Goal: Task Accomplishment & Management: Manage account settings

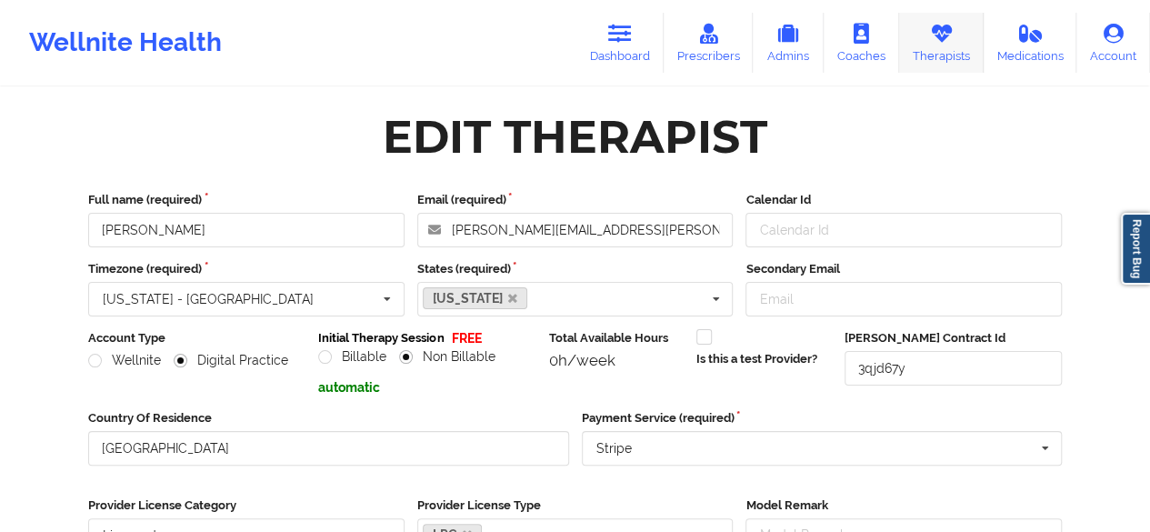
click at [930, 53] on link "Therapists" at bounding box center [941, 43] width 85 height 60
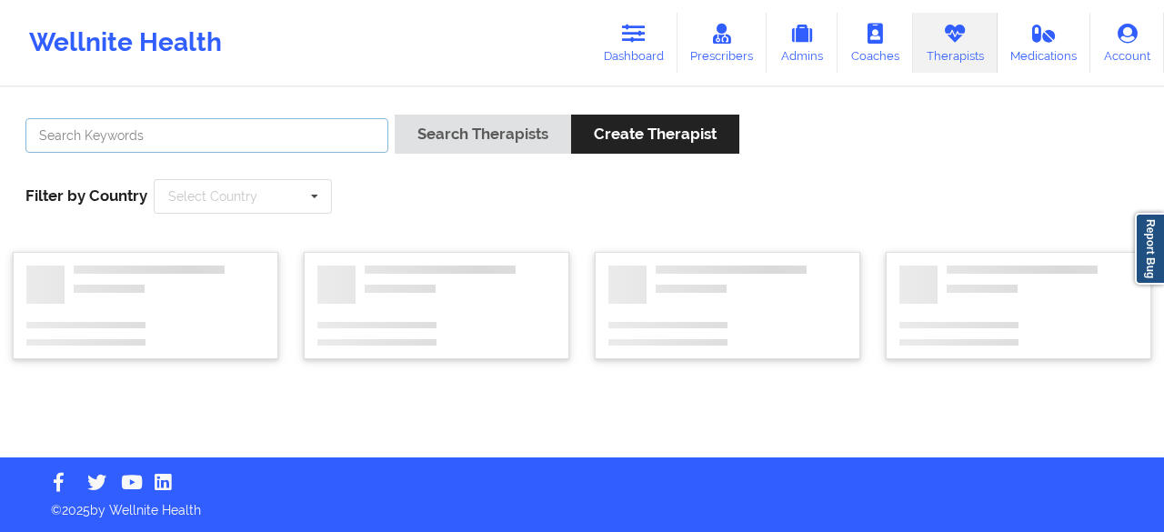
click at [162, 139] on input "text" at bounding box center [206, 135] width 363 height 35
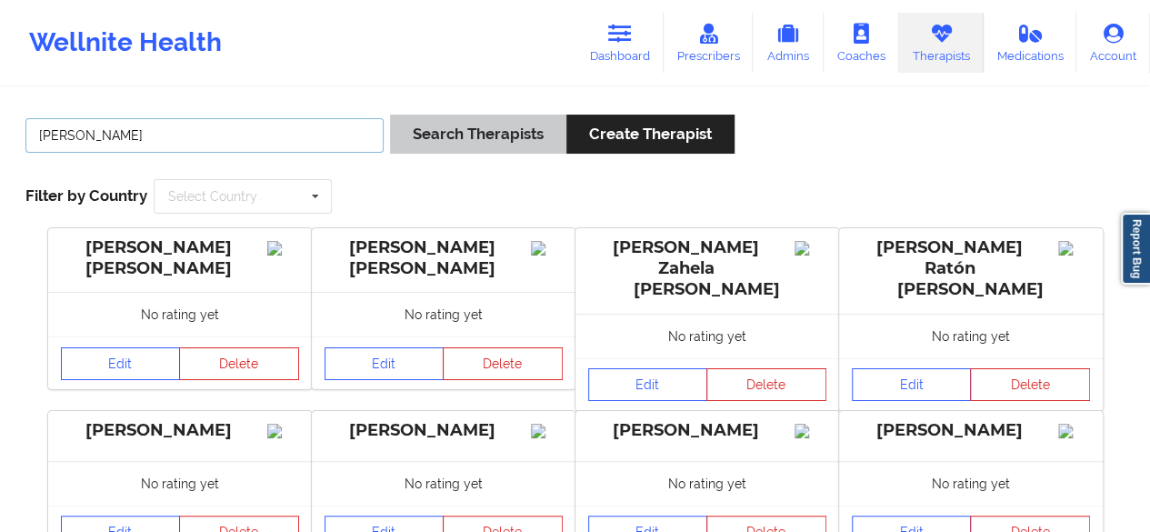
type input "[PERSON_NAME]"
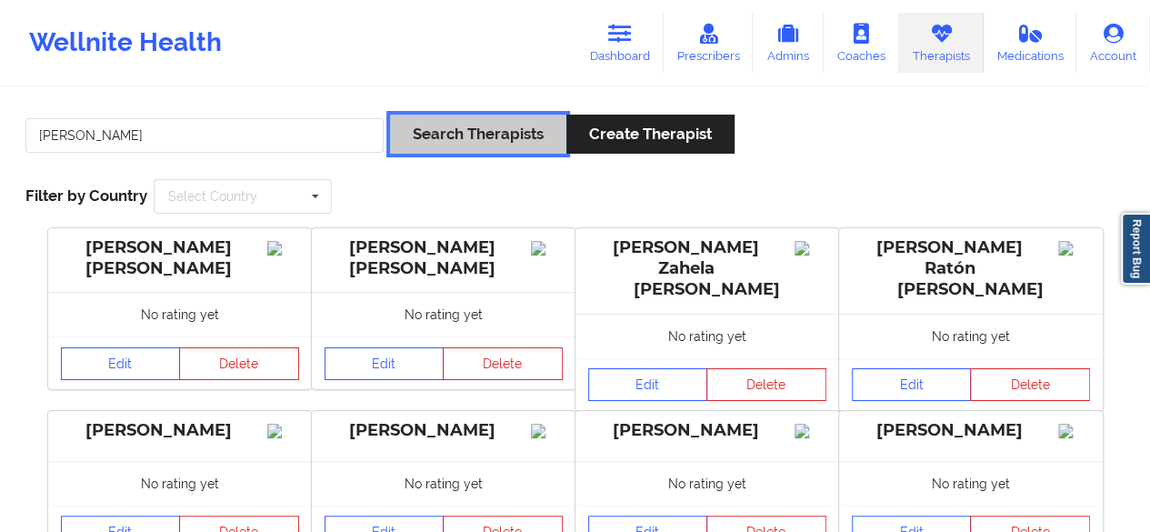
click at [501, 129] on button "Search Therapists" at bounding box center [478, 134] width 176 height 39
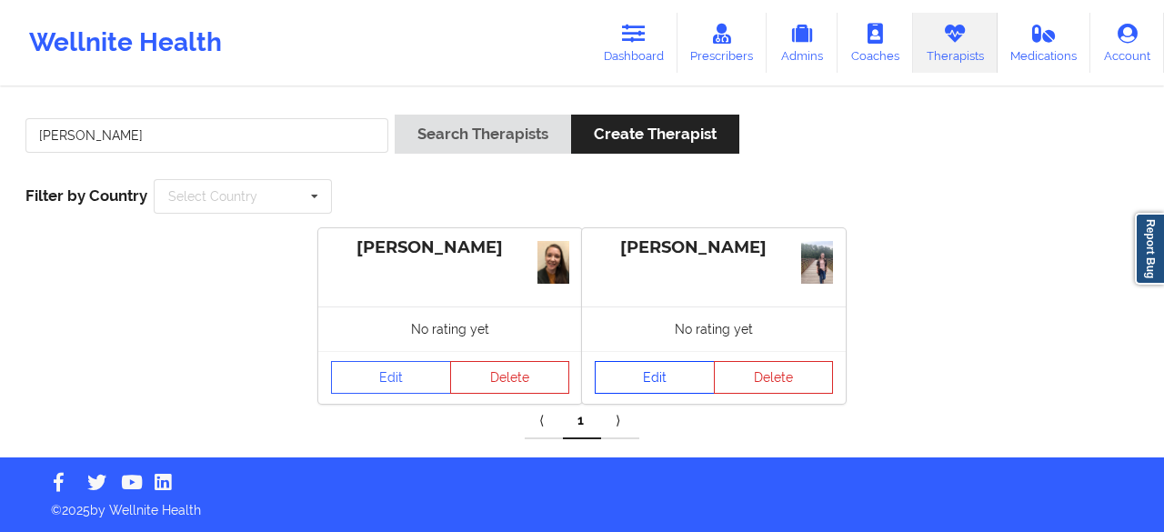
click at [672, 379] on link "Edit" at bounding box center [655, 377] width 120 height 33
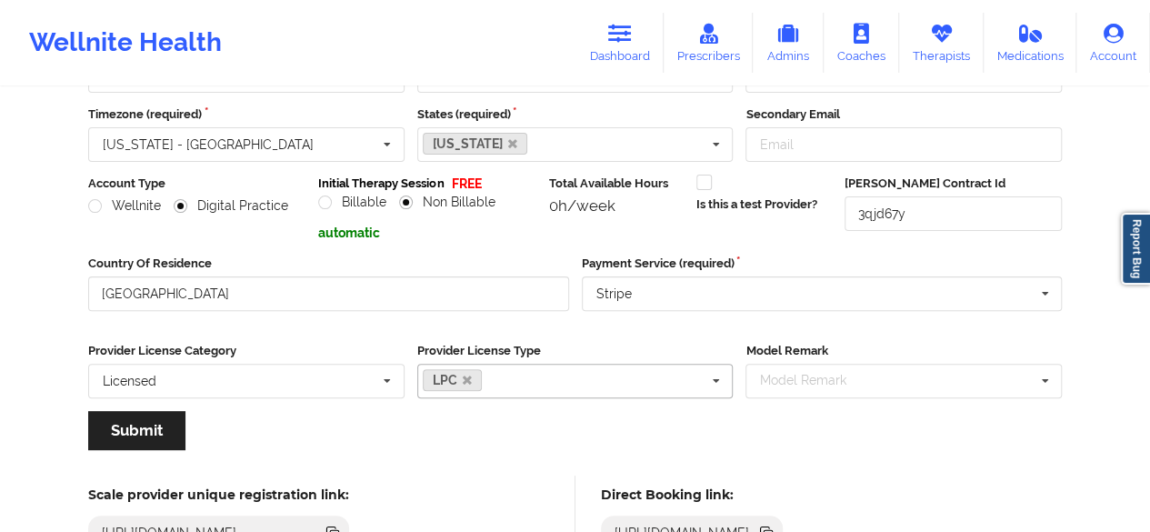
scroll to position [152, 0]
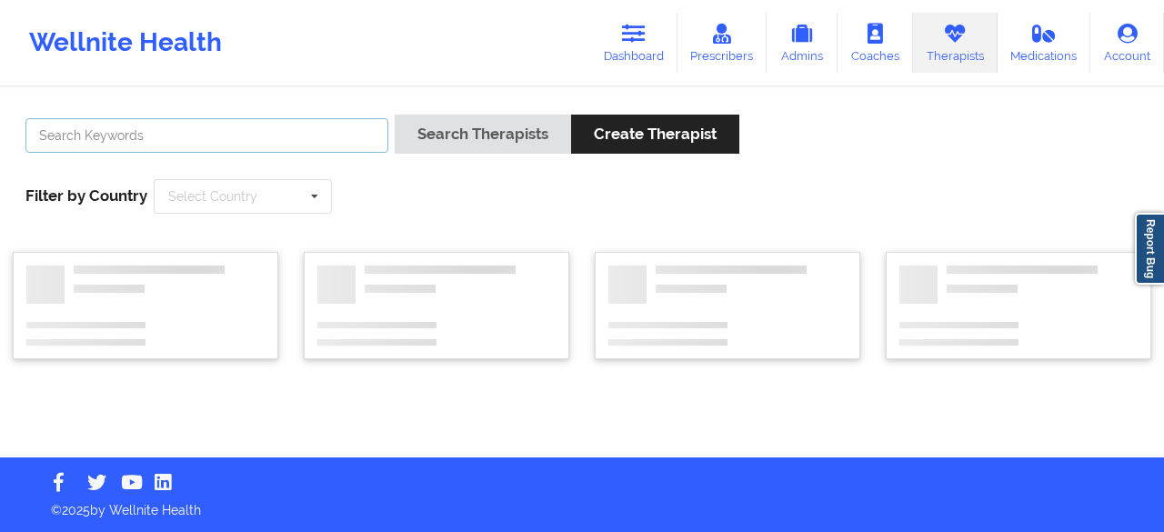
click at [206, 135] on input "text" at bounding box center [206, 135] width 363 height 35
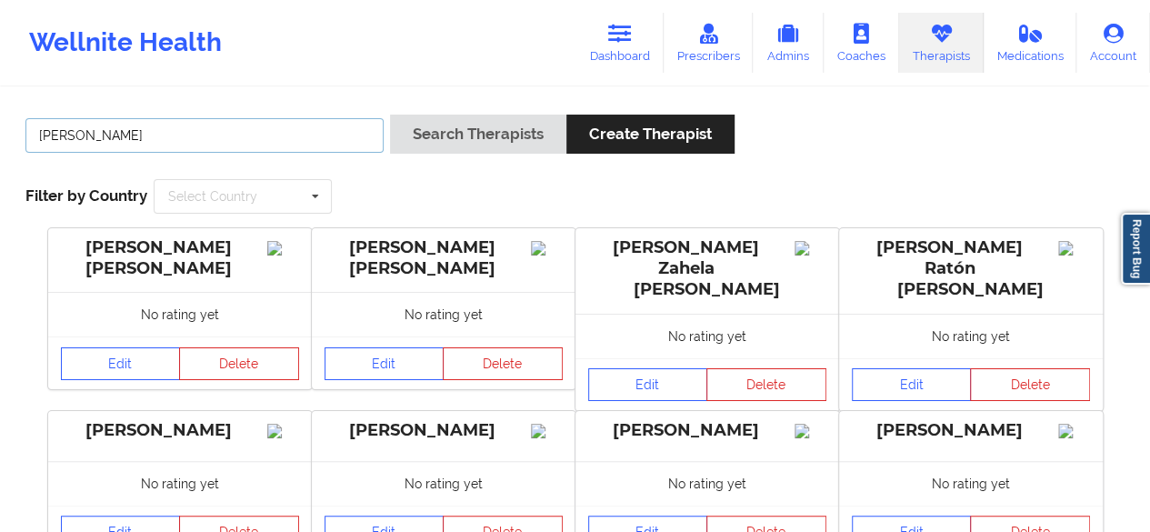
click at [136, 137] on input "[PERSON_NAME]" at bounding box center [204, 135] width 358 height 35
type input "[PERSON_NAME]"
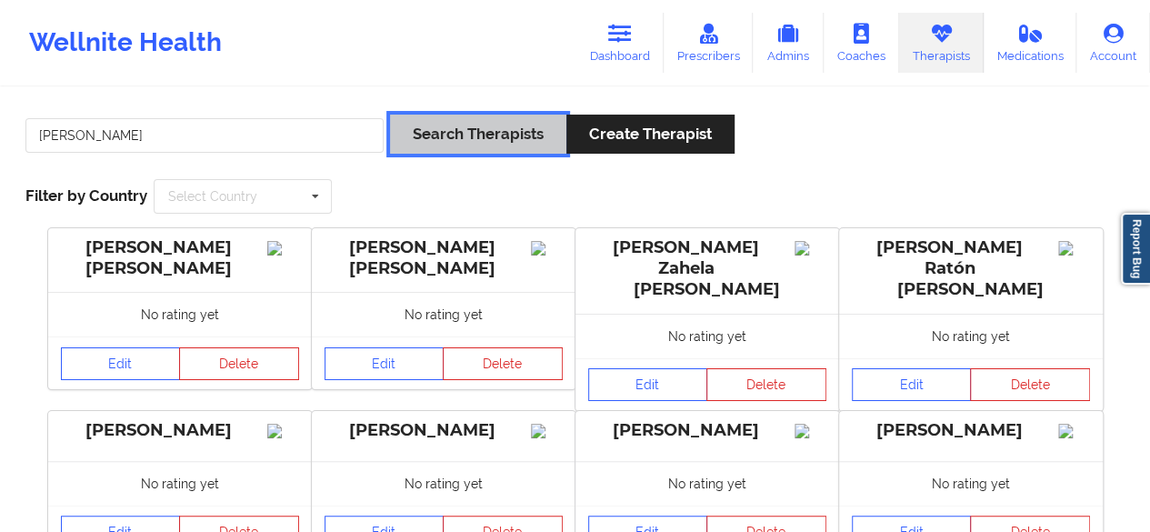
click at [475, 143] on button "Search Therapists" at bounding box center [478, 134] width 176 height 39
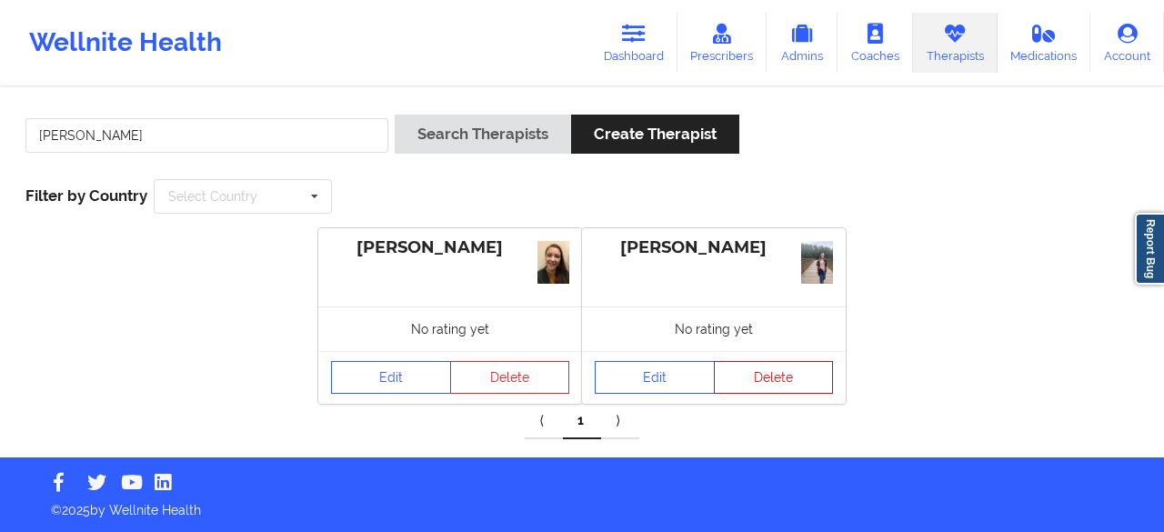
click at [764, 385] on button "Delete" at bounding box center [774, 377] width 120 height 33
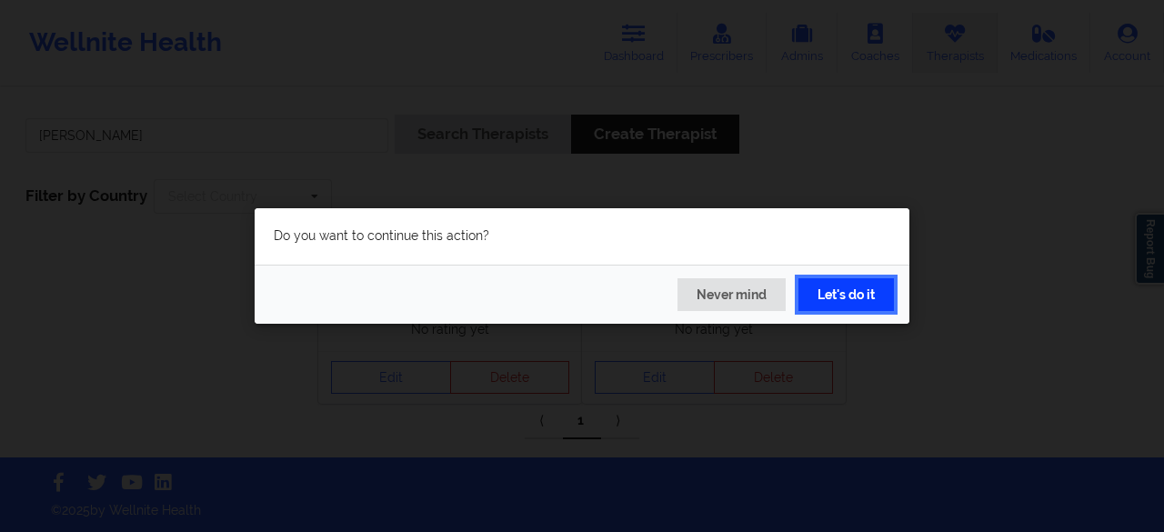
click at [817, 298] on button "Let's do it" at bounding box center [845, 294] width 95 height 33
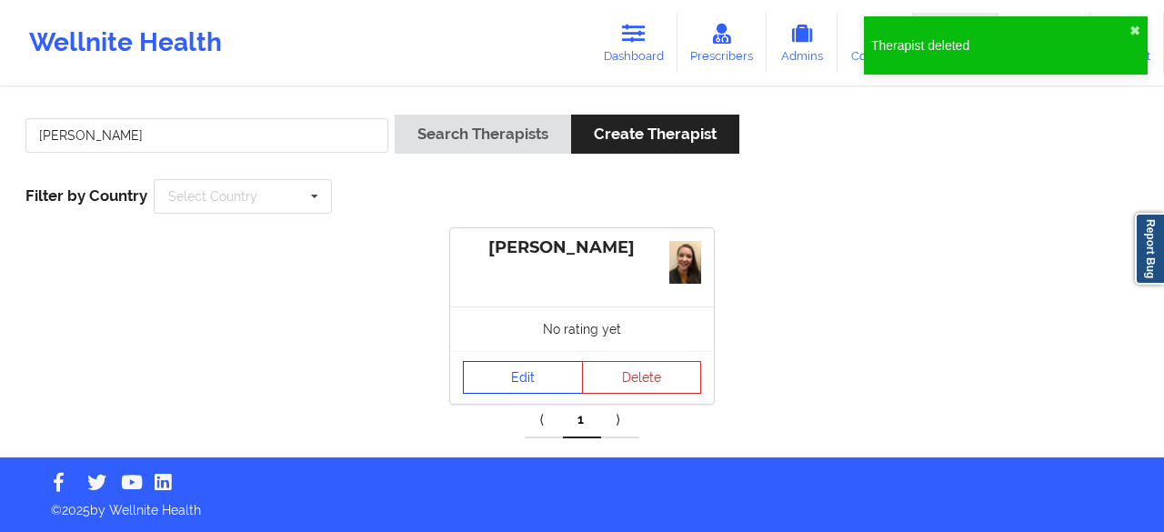
click at [507, 381] on link "Edit" at bounding box center [523, 377] width 120 height 33
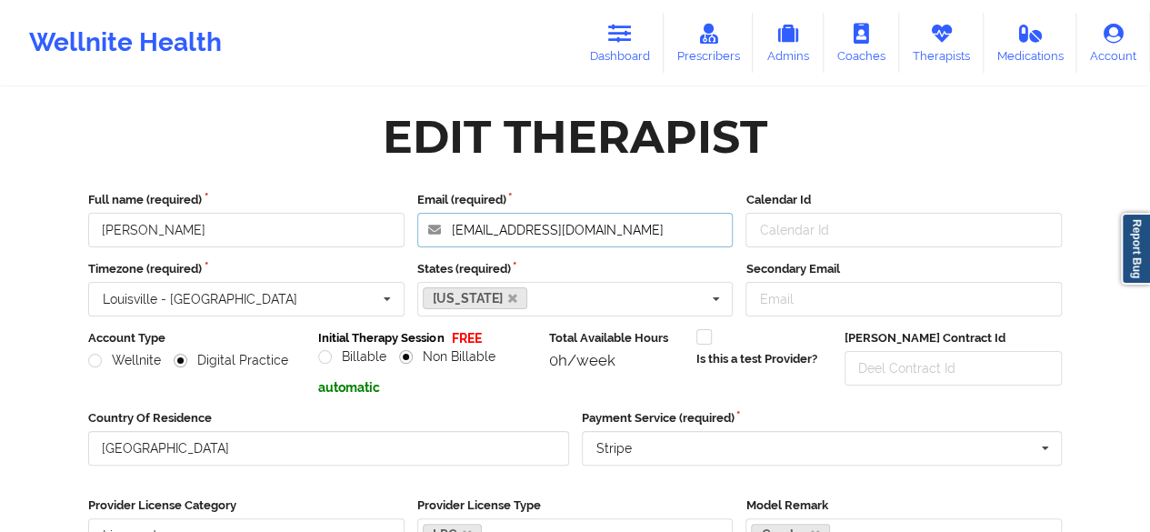
drag, startPoint x: 639, startPoint y: 227, endPoint x: 449, endPoint y: 241, distance: 190.5
click at [449, 241] on input "[EMAIL_ADDRESS][DOMAIN_NAME]" at bounding box center [575, 230] width 316 height 35
paste input "[PERSON_NAME].[PERSON_NAME]"
type input "[PERSON_NAME][EMAIL_ADDRESS][PERSON_NAME][DOMAIN_NAME]"
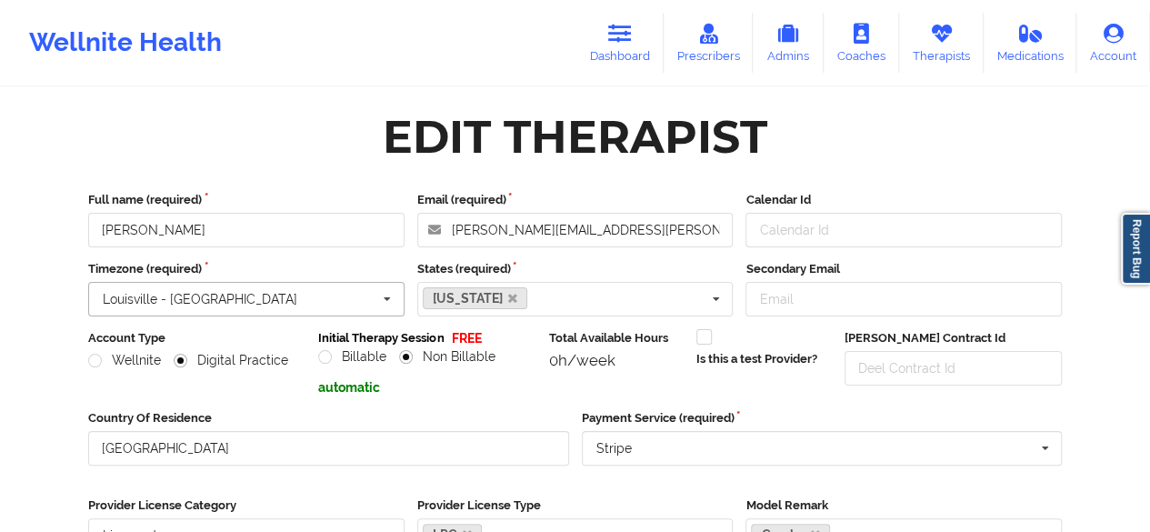
scroll to position [359, 0]
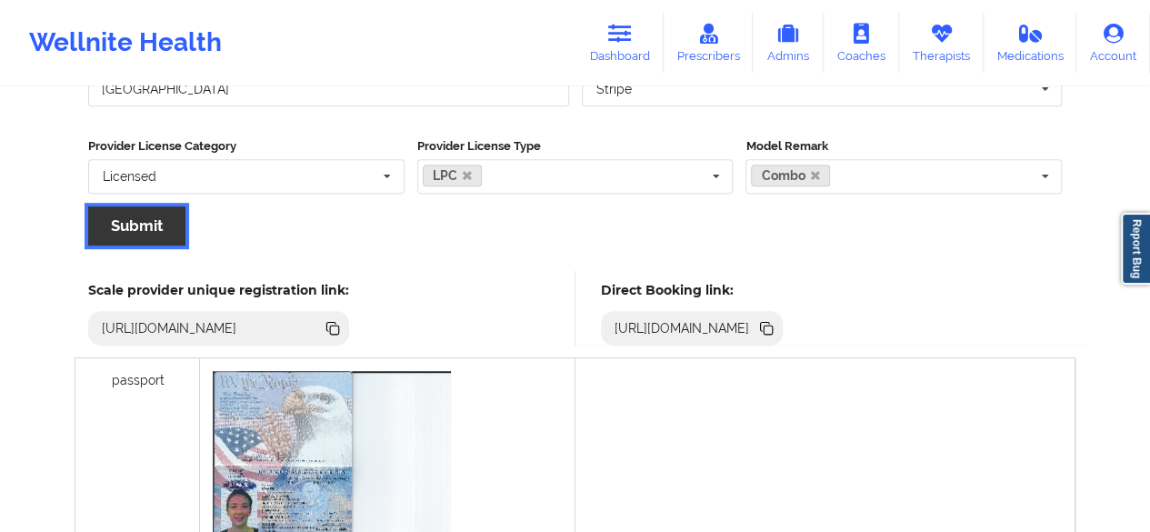
click at [128, 235] on button "Submit" at bounding box center [136, 225] width 97 height 39
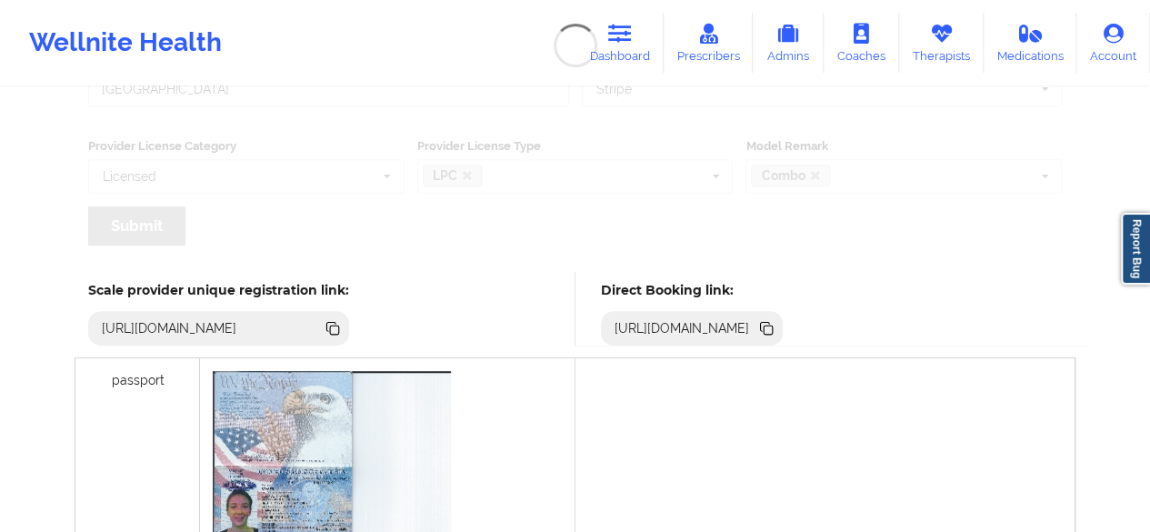
scroll to position [0, 0]
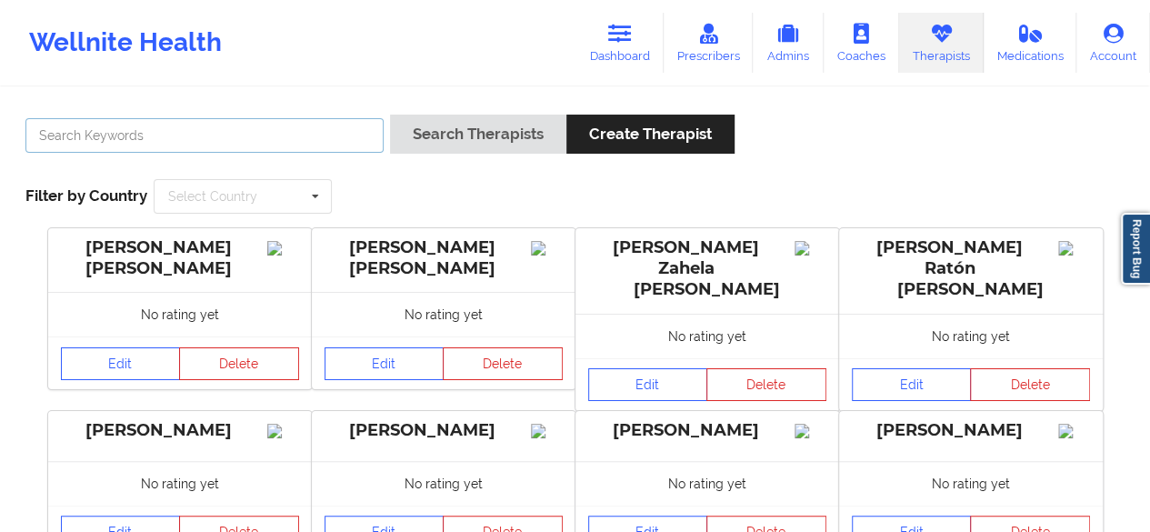
click at [236, 125] on input "text" at bounding box center [204, 135] width 358 height 35
paste input "[PERSON_NAME]"
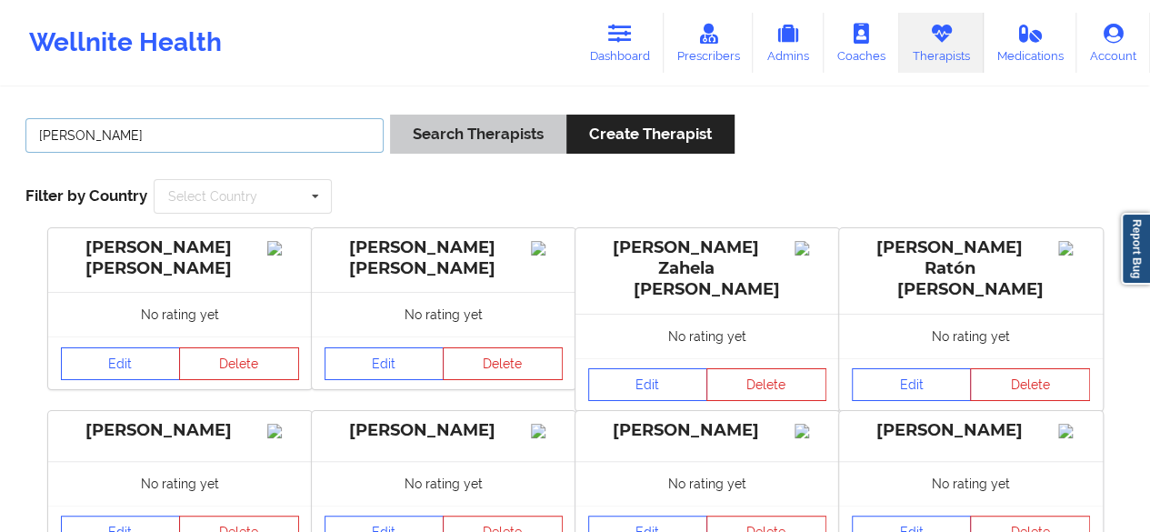
type input "[PERSON_NAME]"
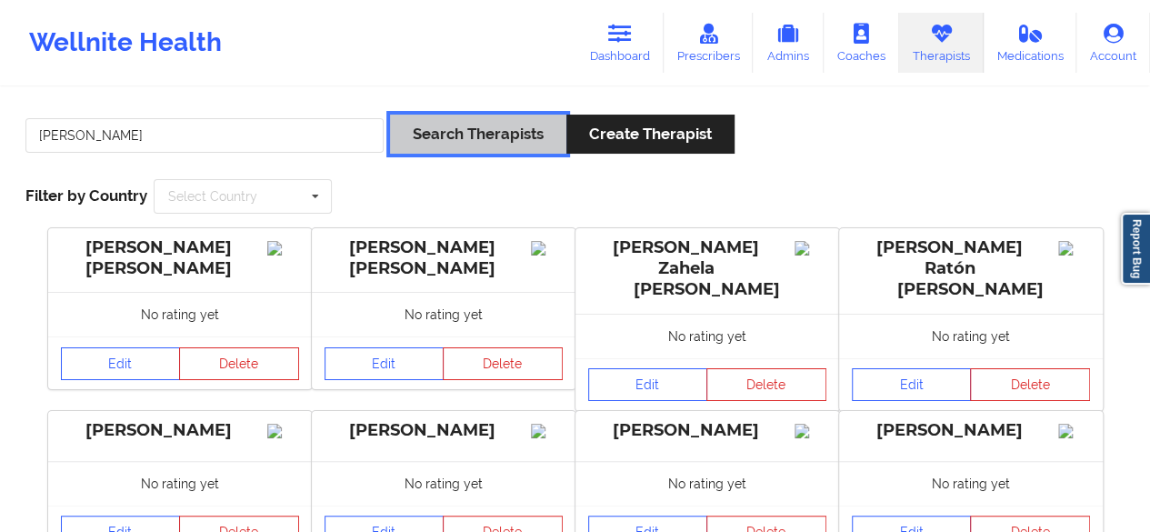
click at [482, 128] on button "Search Therapists" at bounding box center [478, 134] width 176 height 39
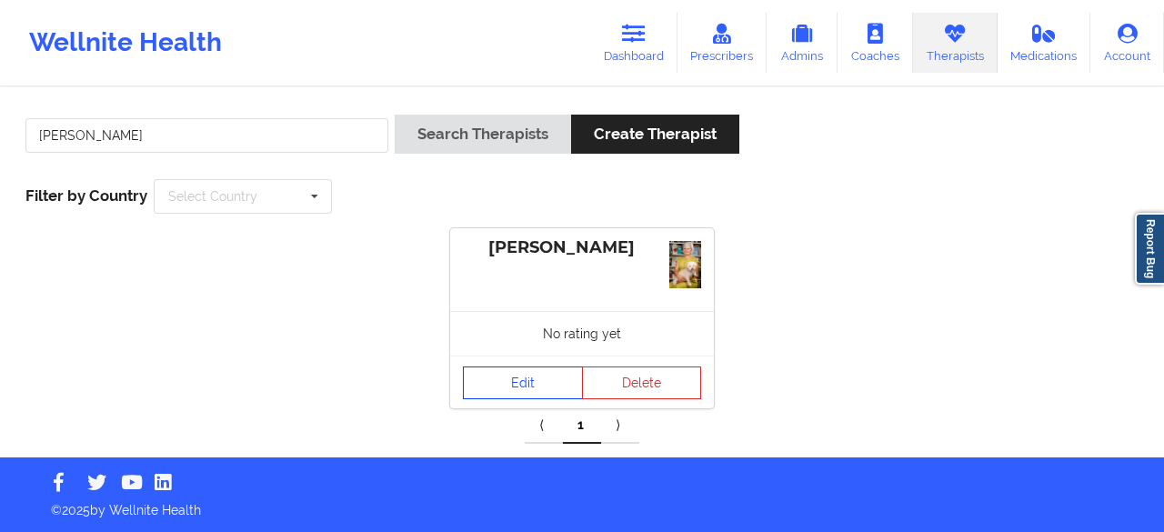
click at [514, 388] on link "Edit" at bounding box center [523, 382] width 120 height 33
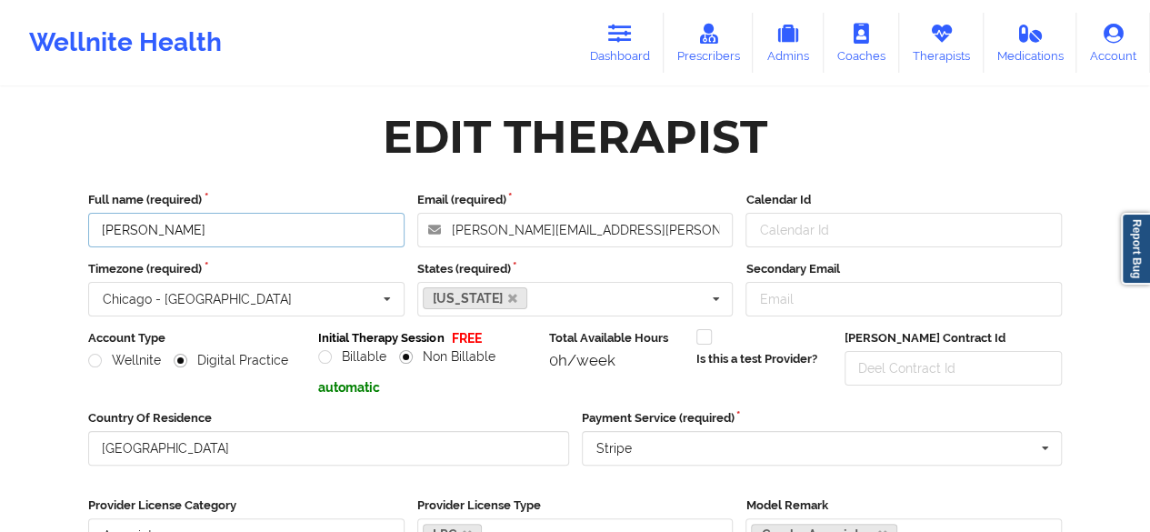
click at [109, 234] on input "[PERSON_NAME]" at bounding box center [246, 230] width 316 height 35
drag, startPoint x: 175, startPoint y: 233, endPoint x: 145, endPoint y: 234, distance: 30.0
click at [145, 232] on input "[PERSON_NAME]" at bounding box center [246, 230] width 316 height 35
click at [143, 234] on input "[PERSON_NAME]" at bounding box center [246, 230] width 316 height 35
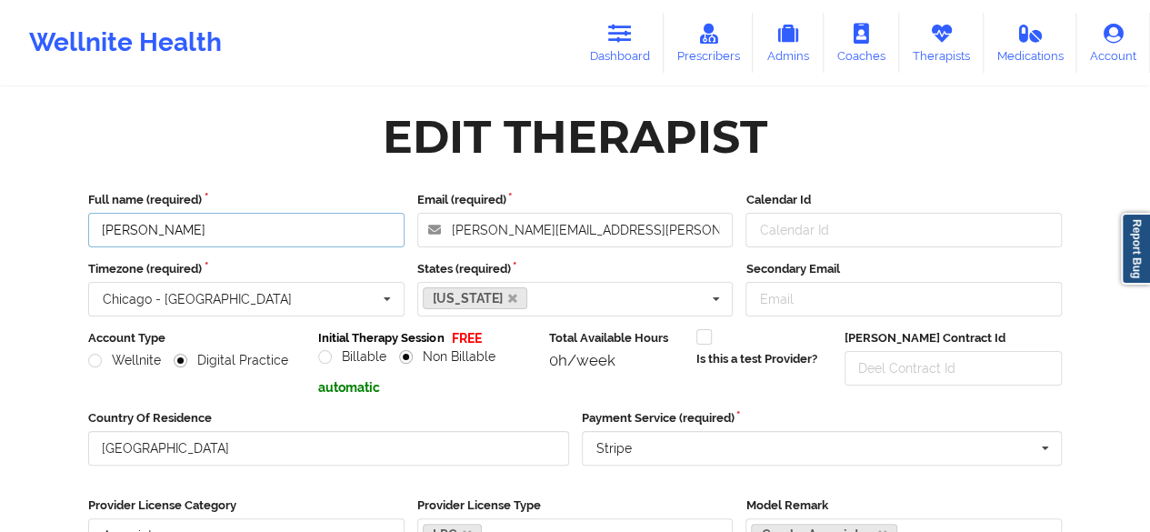
type input "[PERSON_NAME]"
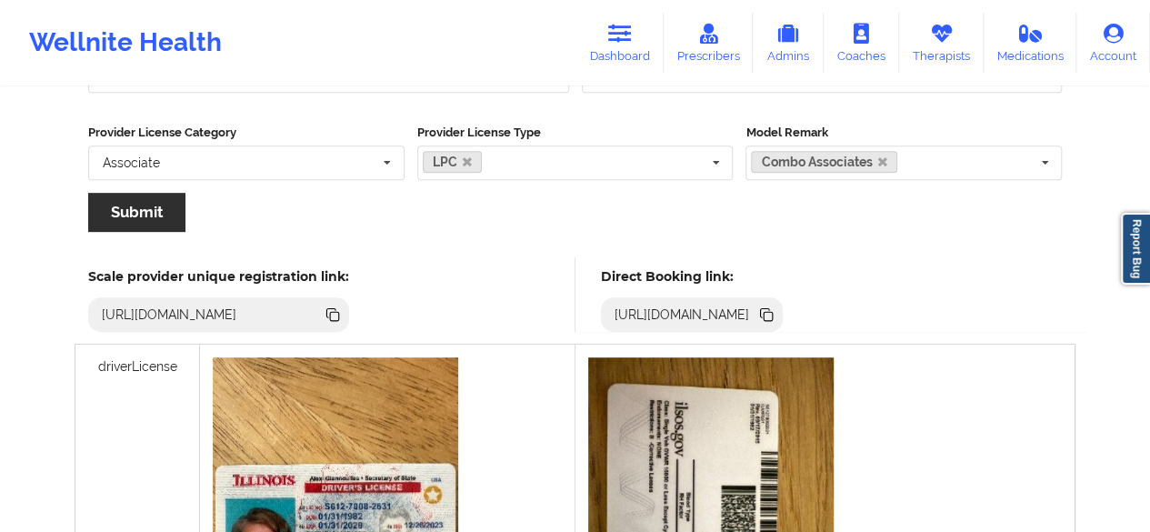
scroll to position [374, 0]
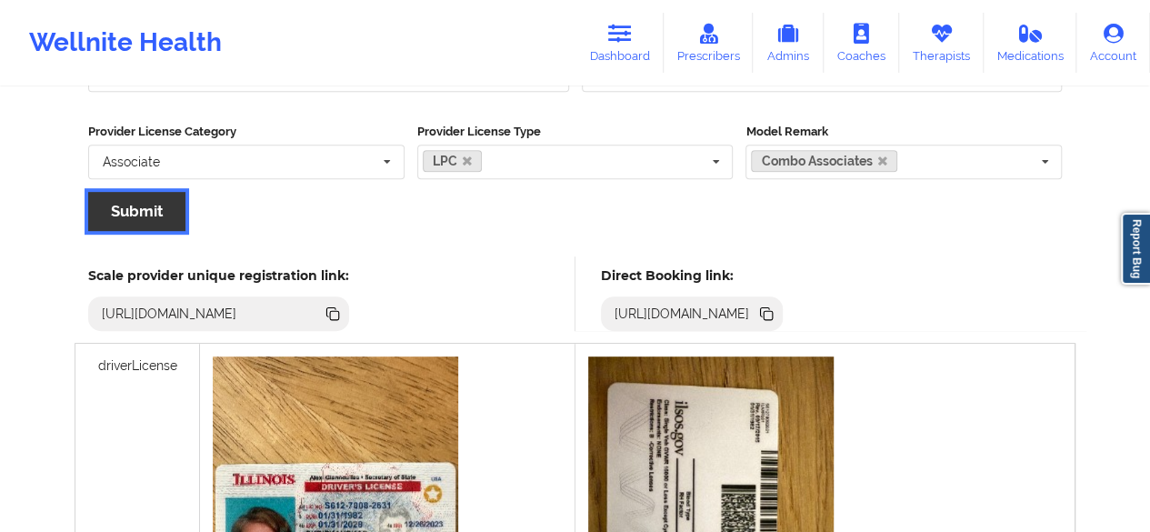
click at [143, 214] on button "Submit" at bounding box center [136, 211] width 97 height 39
